Goal: Task Accomplishment & Management: Use online tool/utility

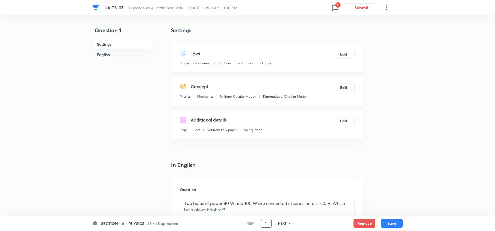
click at [269, 221] on div "PREV 1 ​ NEXT" at bounding box center [266, 223] width 71 height 9
click at [269, 221] on input "1" at bounding box center [266, 223] width 10 height 10
type input "34"
checkbox input "false"
checkbox input "true"
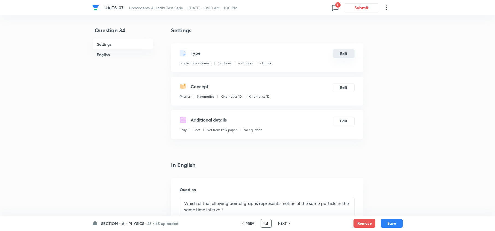
click at [341, 58] on div "Type Single choice correct 4 options + 4 marks - 1 mark Edit" at bounding box center [267, 57] width 192 height 29
click at [342, 56] on button "Edit" at bounding box center [344, 53] width 22 height 9
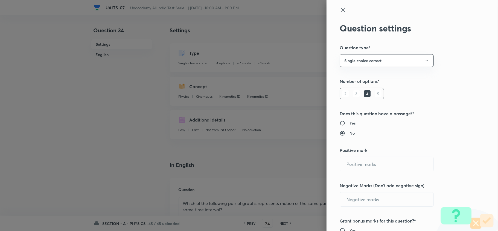
type input "4"
type input "1"
type input "Physics"
type input "Kinematics"
type input "Kinematics 1D"
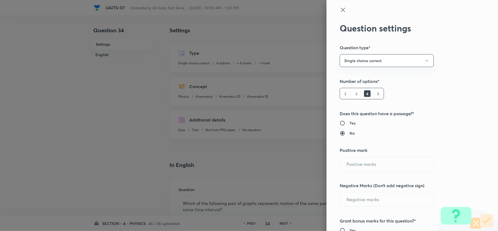
type input "Kinematics 1D"
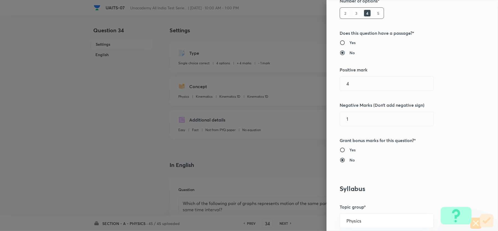
scroll to position [81, 0]
click at [340, 154] on div "Yes No" at bounding box center [403, 154] width 127 height 16
click at [340, 151] on input "Yes" at bounding box center [345, 149] width 10 height 5
radio input "true"
radio input "false"
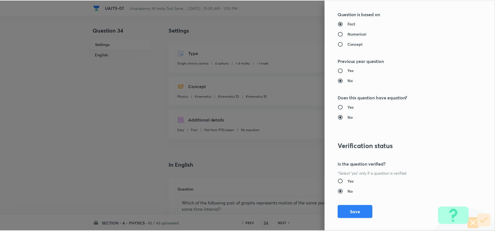
scroll to position [552, 0]
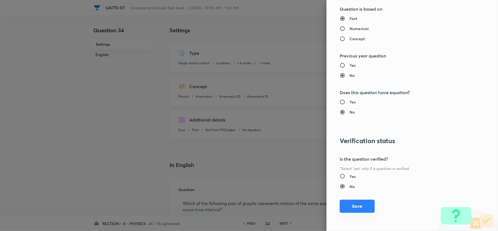
click at [353, 200] on button "Save" at bounding box center [357, 206] width 35 height 13
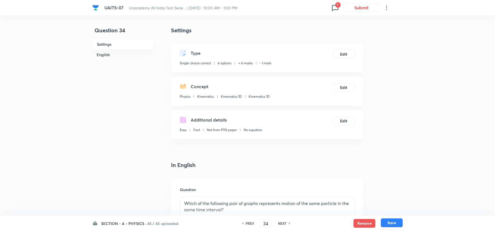
click at [386, 219] on button "Save" at bounding box center [392, 222] width 22 height 9
type input "35"
checkbox input "false"
checkbox input "true"
click at [266, 222] on input "35" at bounding box center [266, 223] width 10 height 10
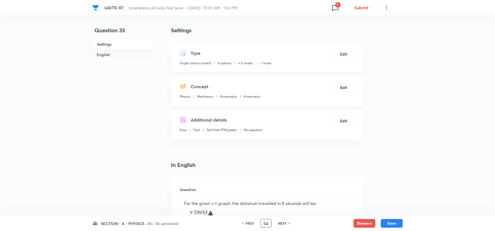
type input "54"
checkbox input "true"
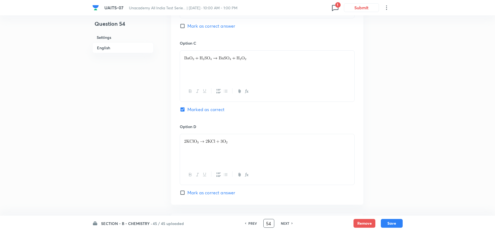
scroll to position [400, 0]
click at [285, 223] on h6 "NEXT" at bounding box center [285, 223] width 8 height 5
type input "55"
checkbox input "false"
checkbox input "true"
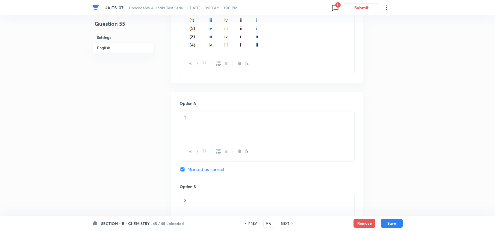
scroll to position [248, 0]
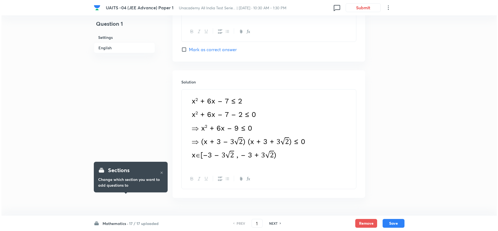
scroll to position [582, 0]
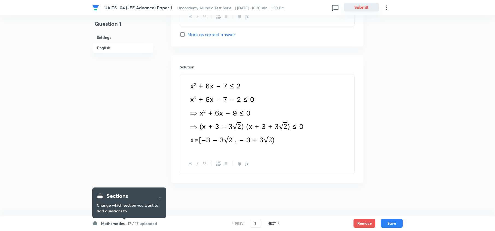
click at [360, 4] on button "Submit" at bounding box center [361, 7] width 35 height 9
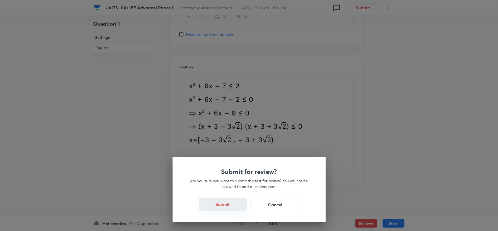
click at [233, 201] on button "Submit" at bounding box center [223, 203] width 48 height 13
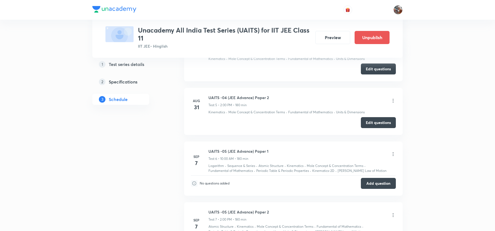
scroll to position [600, 0]
click at [382, 125] on button "Edit questions" at bounding box center [378, 122] width 35 height 11
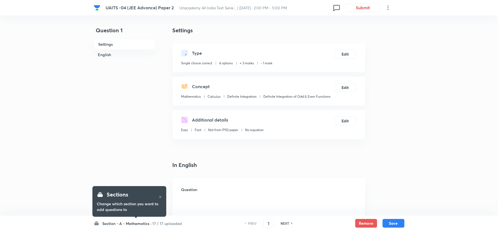
checkbox input "true"
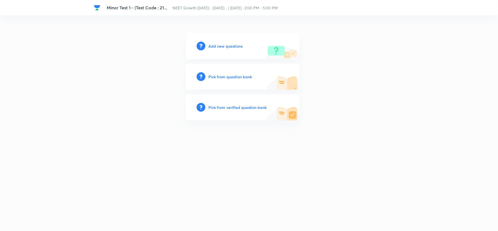
click at [222, 50] on div "Add new questions" at bounding box center [243, 46] width 114 height 26
click at [217, 45] on h6 "Add new questions" at bounding box center [226, 46] width 34 height 6
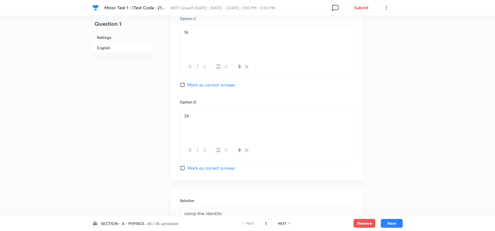
scroll to position [517, 0]
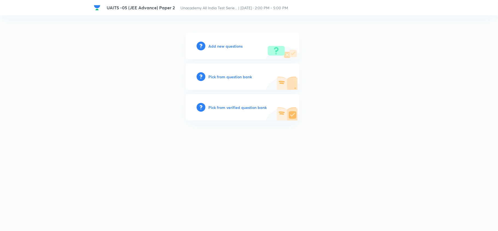
click at [228, 48] on h6 "Add new questions" at bounding box center [226, 46] width 34 height 6
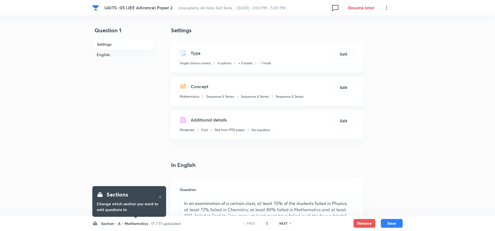
click at [123, 220] on h6 "Section - A - Mathematics ·" at bounding box center [125, 223] width 49 height 6
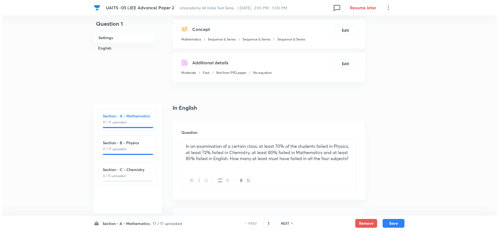
scroll to position [59, 0]
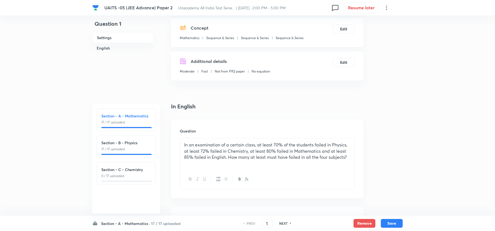
click at [115, 223] on h6 "Section - A - Mathematics ·" at bounding box center [125, 223] width 49 height 6
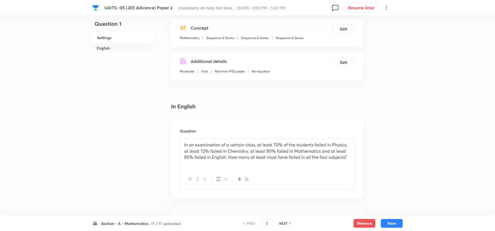
click at [386, 8] on icon at bounding box center [386, 7] width 1 height 4
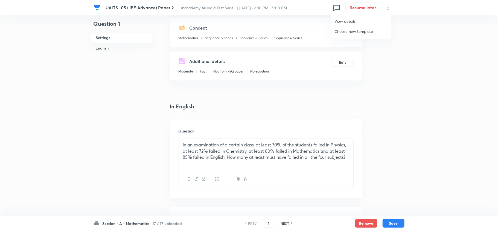
click at [364, 20] on span "View details" at bounding box center [360, 21] width 53 height 6
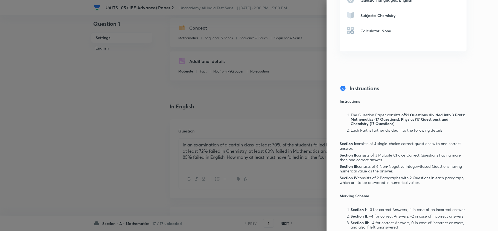
scroll to position [530, 0]
